Goal: Information Seeking & Learning: Learn about a topic

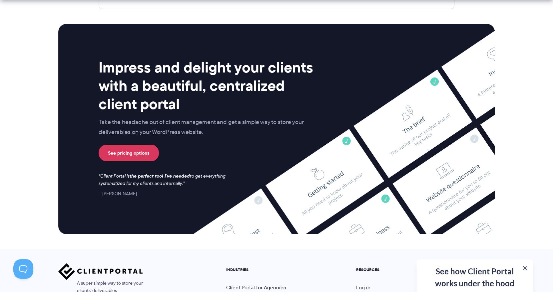
scroll to position [2666, 0]
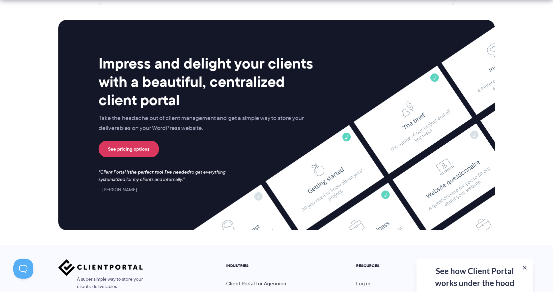
click at [448, 276] on div "See how Client Portal works under the hood Get an in-depth video covering every…" at bounding box center [474, 276] width 117 height 33
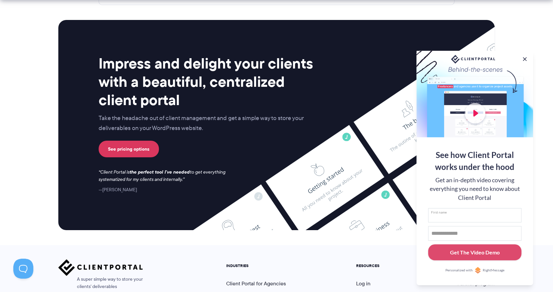
click at [454, 214] on input "First name" at bounding box center [474, 216] width 93 height 15
type input "******"
click at [450, 233] on input "Email address" at bounding box center [474, 234] width 93 height 15
type input "**********"
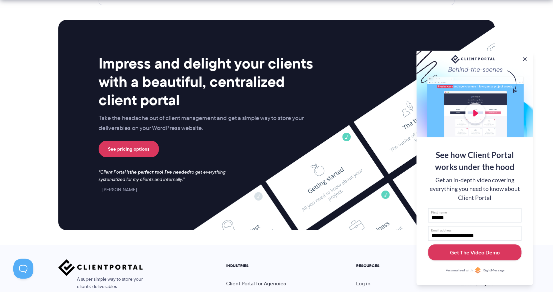
click at [478, 252] on div "Get The Video Demo" at bounding box center [475, 253] width 50 height 8
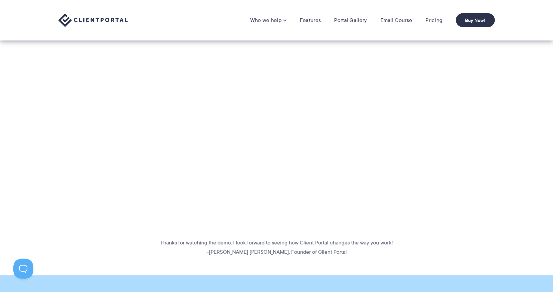
scroll to position [150, 0]
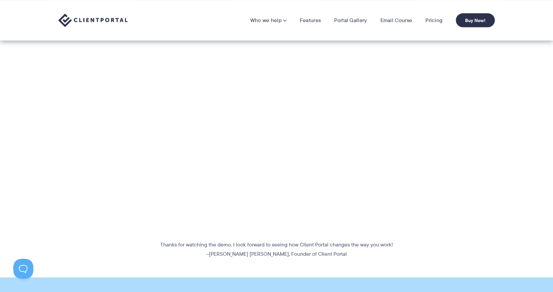
click at [346, 231] on p at bounding box center [276, 226] width 553 height 9
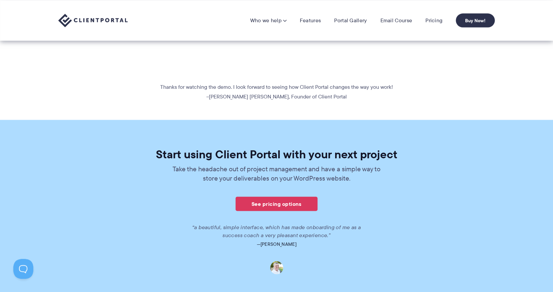
scroll to position [306, 0]
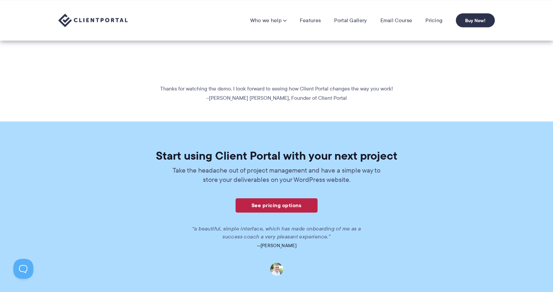
click at [296, 202] on link "See pricing options" at bounding box center [277, 206] width 82 height 14
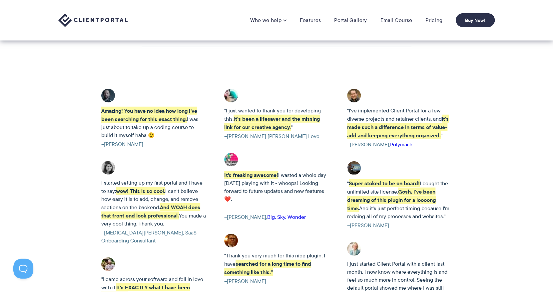
scroll to position [1025, 0]
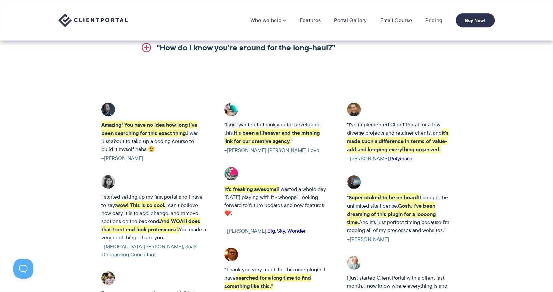
click at [259, 188] on strong "It's freaking awesome!" at bounding box center [251, 189] width 54 height 8
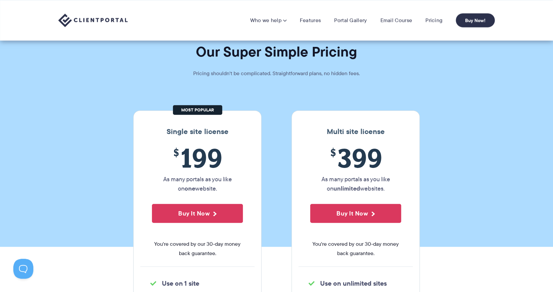
scroll to position [0, 0]
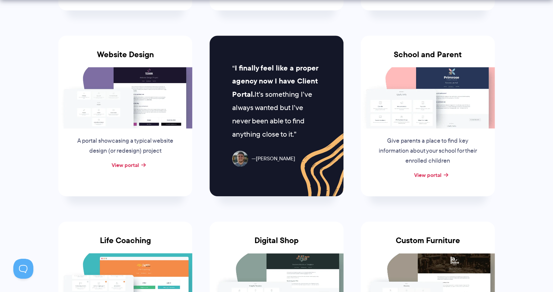
scroll to position [315, 0]
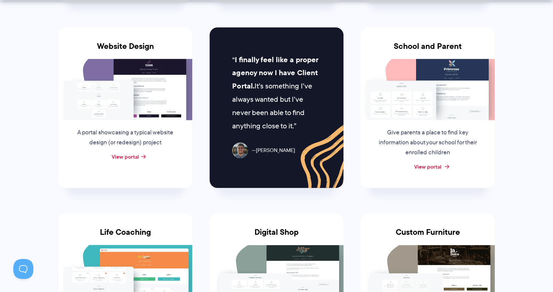
click at [417, 165] on link "View portal" at bounding box center [427, 167] width 27 height 8
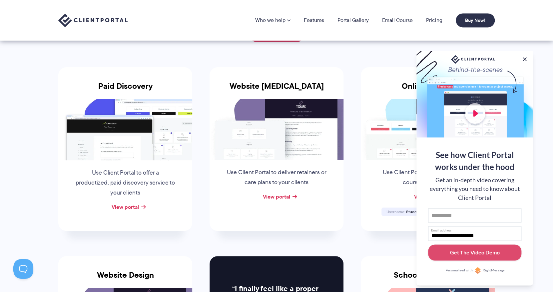
scroll to position [84, 0]
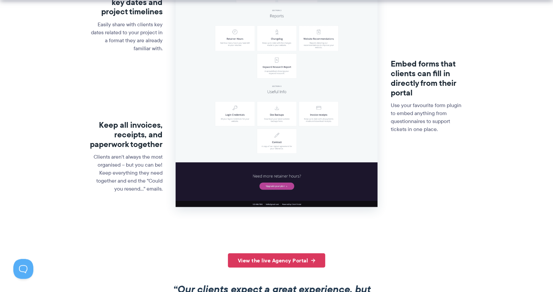
scroll to position [304, 0]
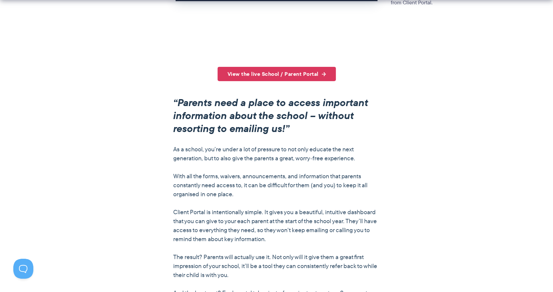
scroll to position [431, 0]
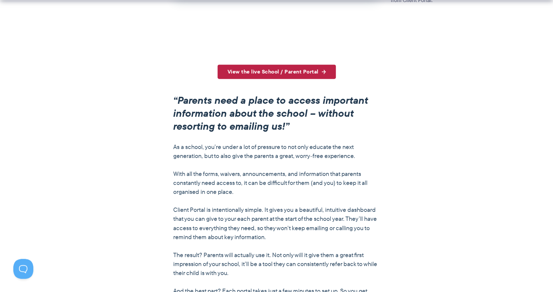
click at [277, 75] on link "View the live School / Parent Portal" at bounding box center [277, 72] width 118 height 14
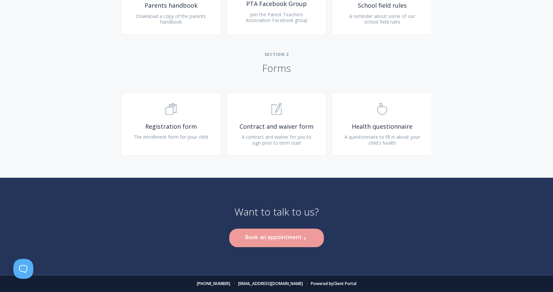
scroll to position [1656, 0]
